Goal: Information Seeking & Learning: Check status

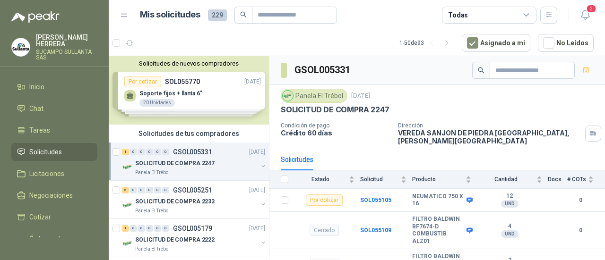
click at [198, 92] on div "Solicitudes de nuevos compradores Por cotizar SOL055770 [DATE] Soporte fijos + …" at bounding box center [189, 90] width 160 height 68
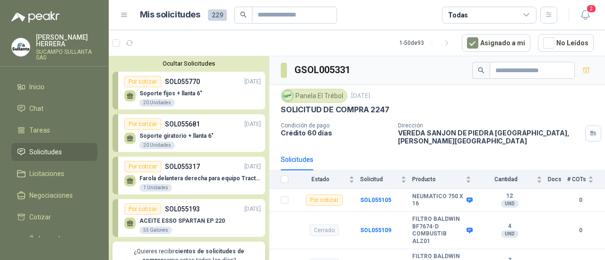
click at [214, 88] on div "Soporte fijos + llanta 6" 20 Unidades" at bounding box center [192, 97] width 137 height 20
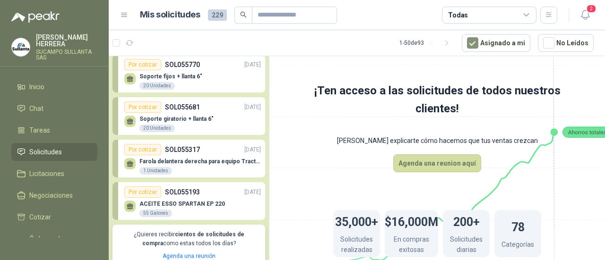
scroll to position [142, 0]
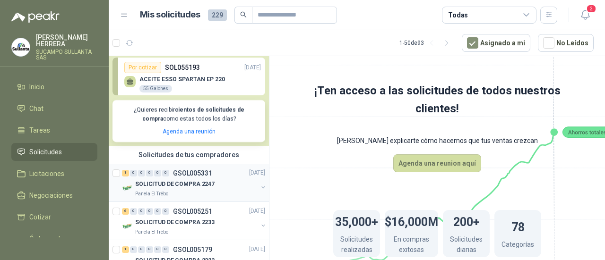
click at [189, 191] on div "Panela El Trébol" at bounding box center [196, 194] width 122 height 8
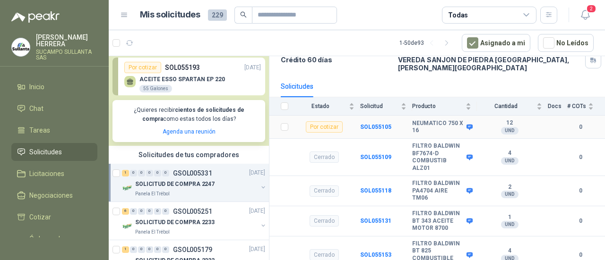
scroll to position [75, 0]
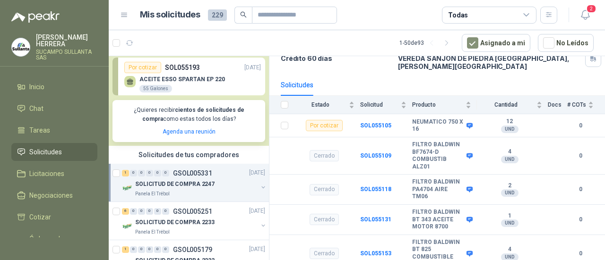
click at [191, 181] on p "SOLICITUD DE COMPRA 2247" at bounding box center [174, 184] width 79 height 9
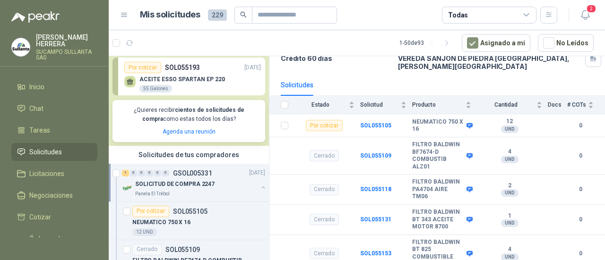
scroll to position [3, 0]
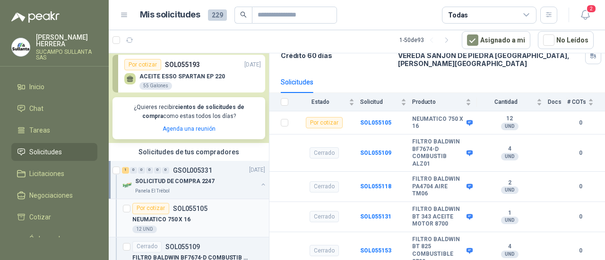
click at [207, 224] on div "NEUMATICO 750 X 16" at bounding box center [198, 219] width 133 height 11
